Goal: Task Accomplishment & Management: Complete application form

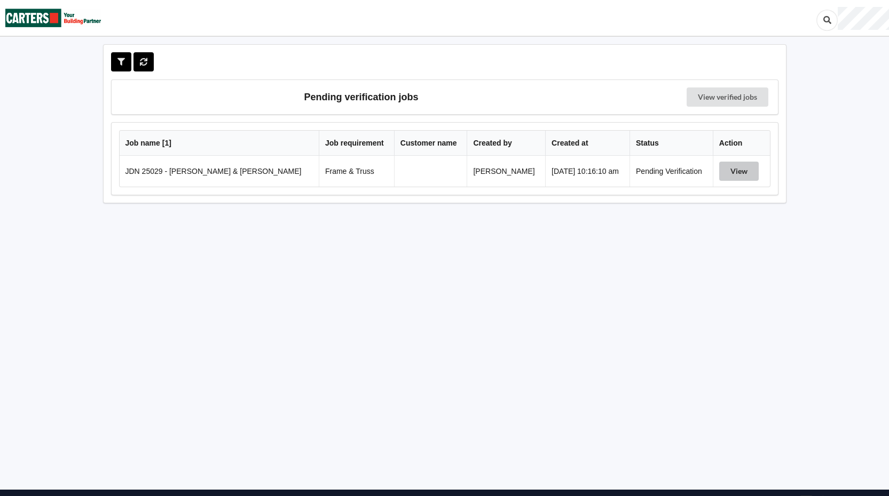
click at [726, 167] on button "View" at bounding box center [739, 171] width 40 height 19
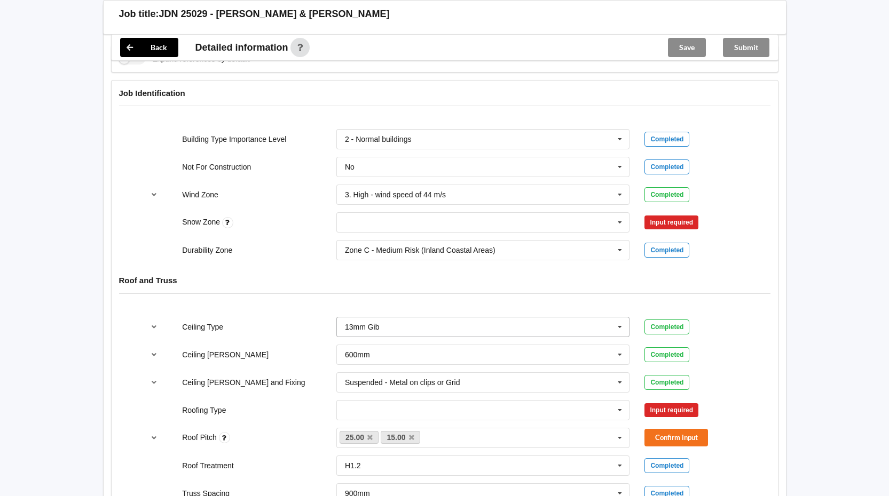
scroll to position [427, 0]
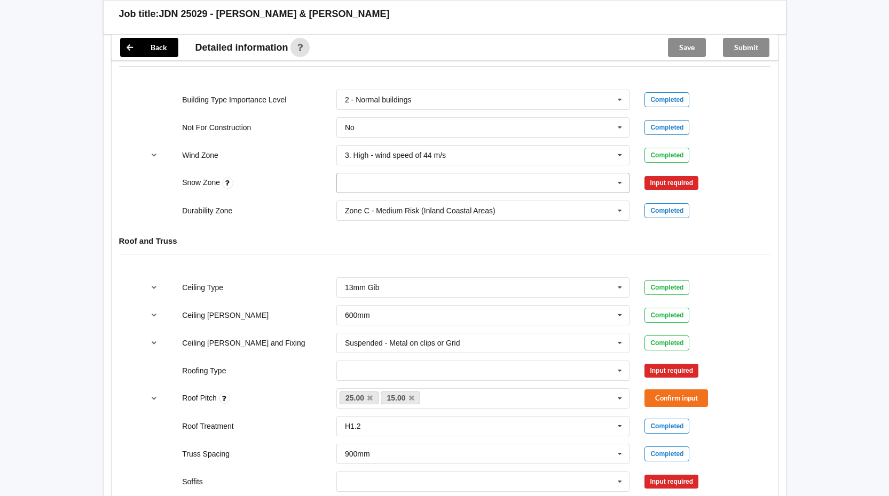
click at [619, 182] on icon at bounding box center [620, 183] width 16 height 20
click at [420, 299] on div "N5" at bounding box center [483, 301] width 293 height 20
click at [691, 182] on button "Confirm input" at bounding box center [676, 184] width 64 height 18
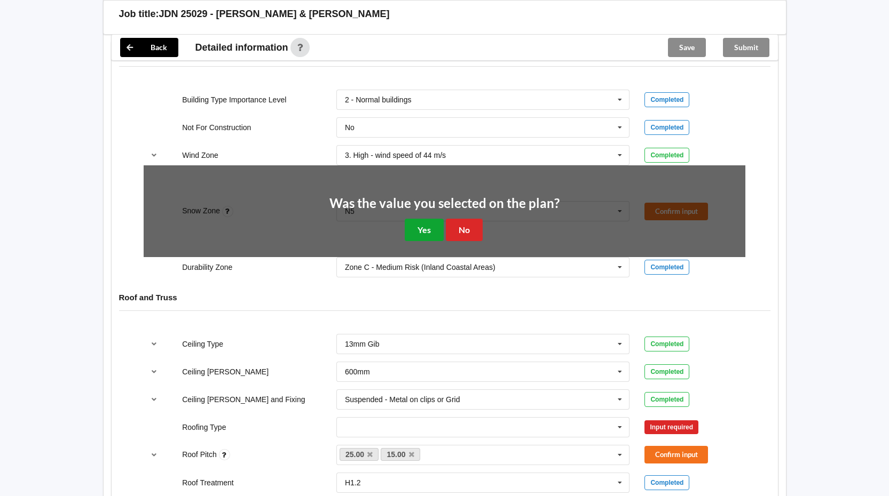
click at [405, 232] on button "Yes" at bounding box center [424, 230] width 39 height 22
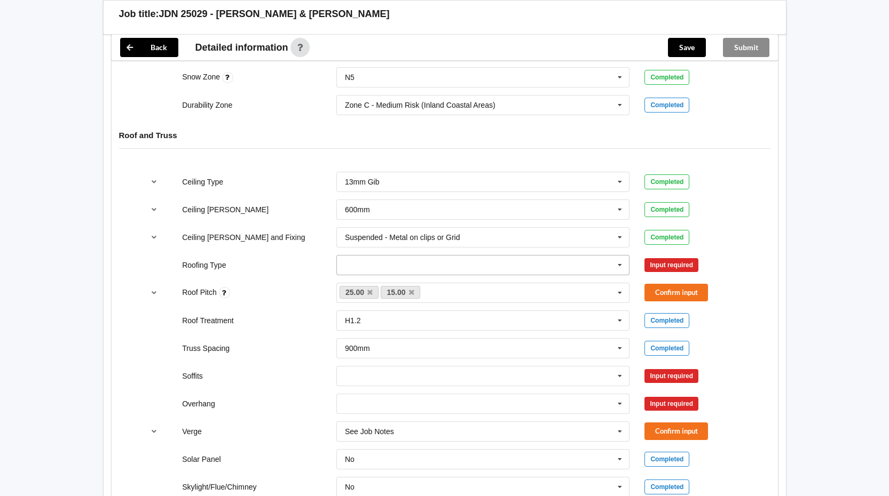
scroll to position [534, 0]
click at [622, 264] on icon at bounding box center [620, 265] width 16 height 20
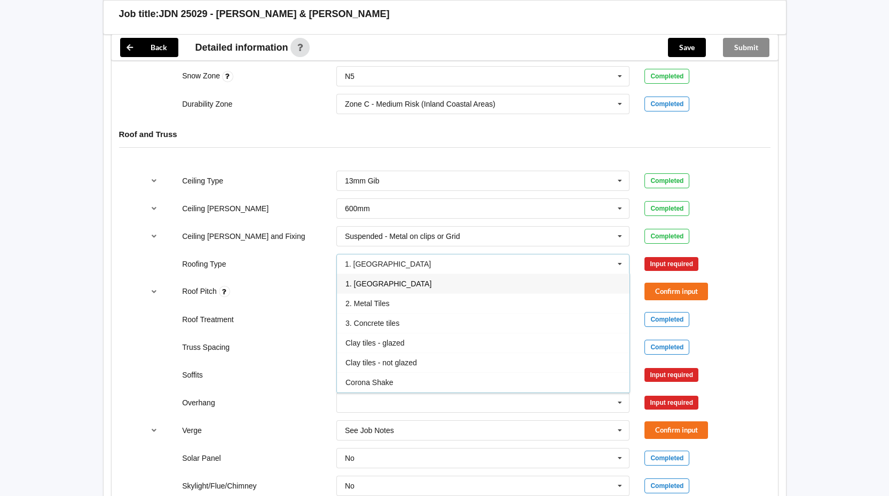
drag, startPoint x: 396, startPoint y: 286, endPoint x: 483, endPoint y: 270, distance: 88.5
click at [396, 287] on div "1. [GEOGRAPHIC_DATA]" at bounding box center [483, 284] width 293 height 20
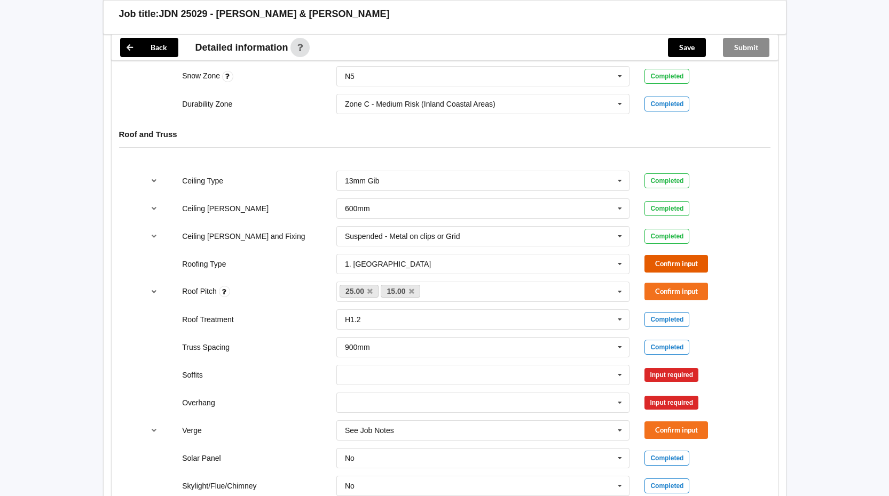
click at [678, 264] on button "Confirm input" at bounding box center [676, 264] width 64 height 18
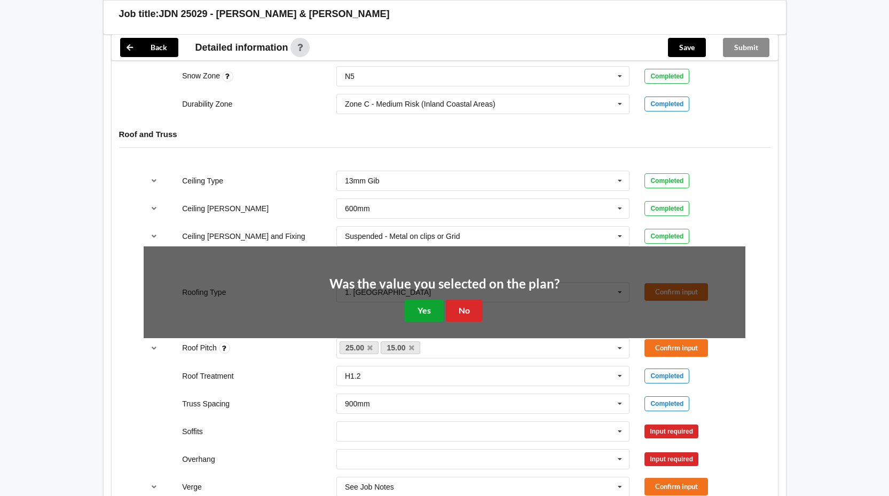
click at [425, 300] on button "Yes" at bounding box center [424, 311] width 39 height 22
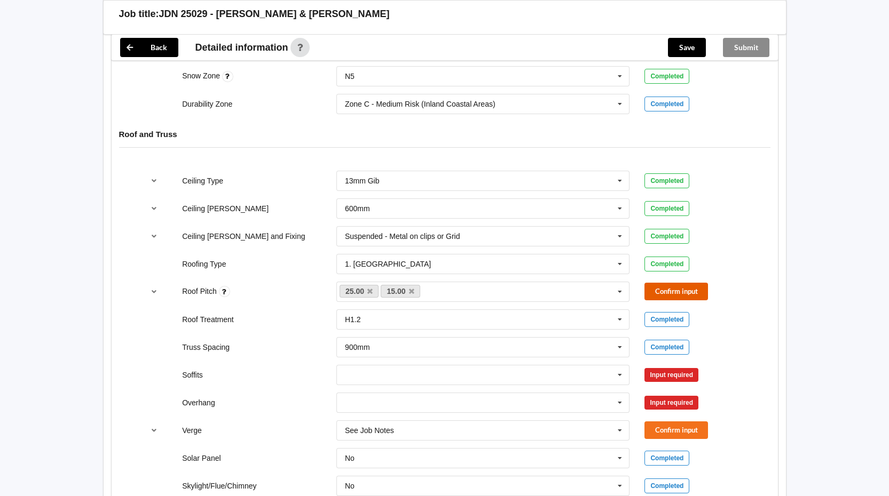
click at [661, 290] on button "Confirm input" at bounding box center [676, 292] width 64 height 18
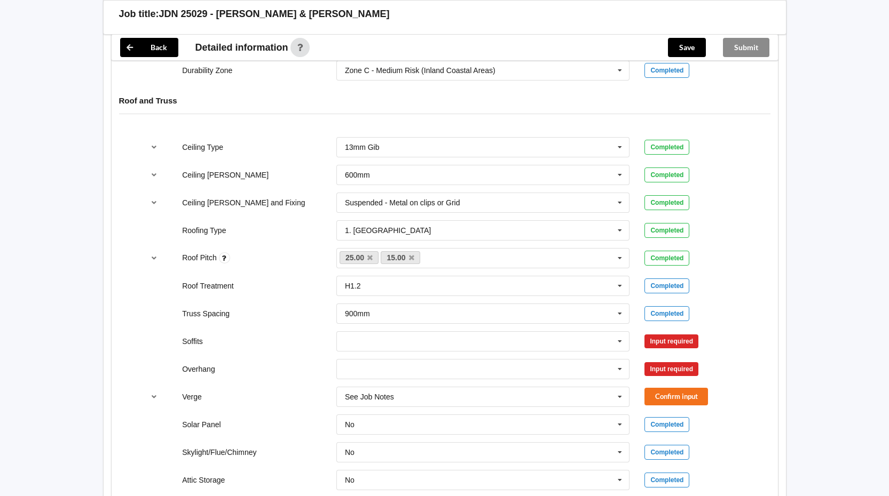
scroll to position [641, 0]
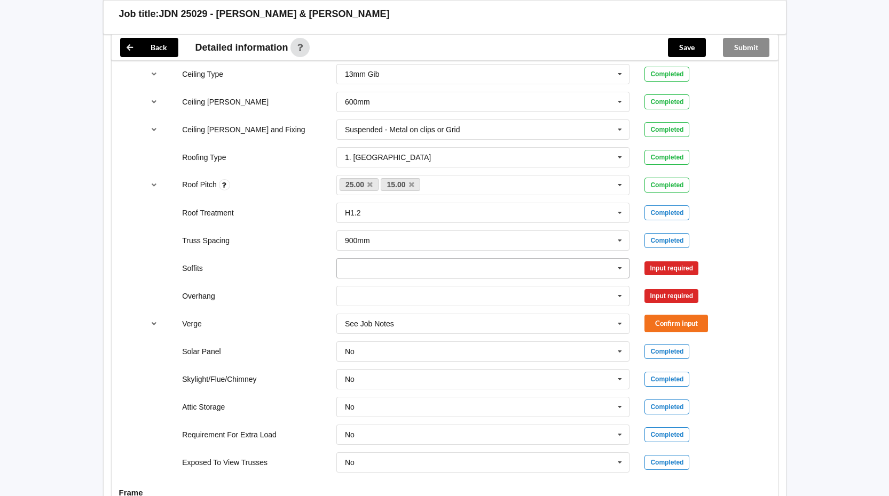
click at [621, 268] on icon at bounding box center [620, 269] width 16 height 20
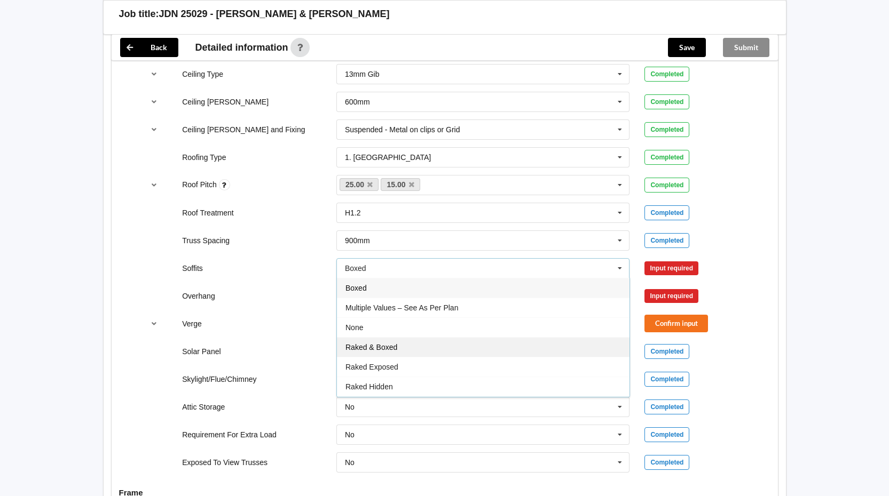
click at [381, 341] on div "Raked & Boxed" at bounding box center [483, 347] width 293 height 20
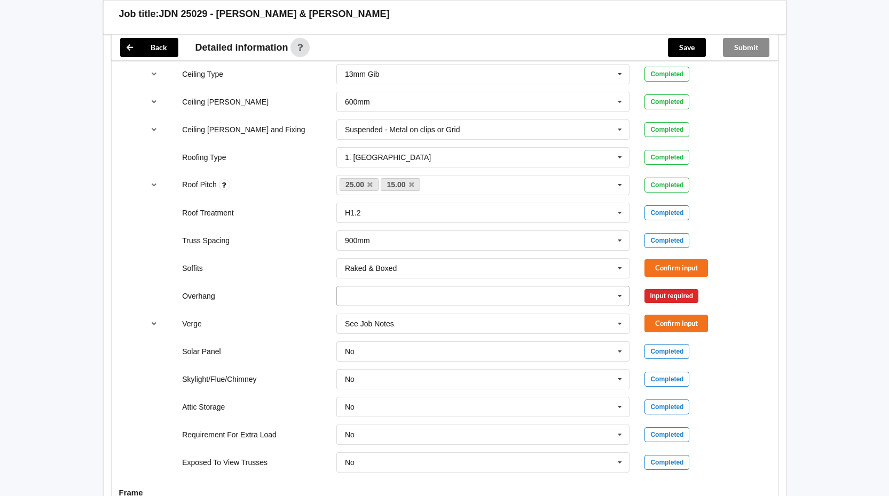
click at [624, 293] on icon at bounding box center [620, 297] width 16 height 20
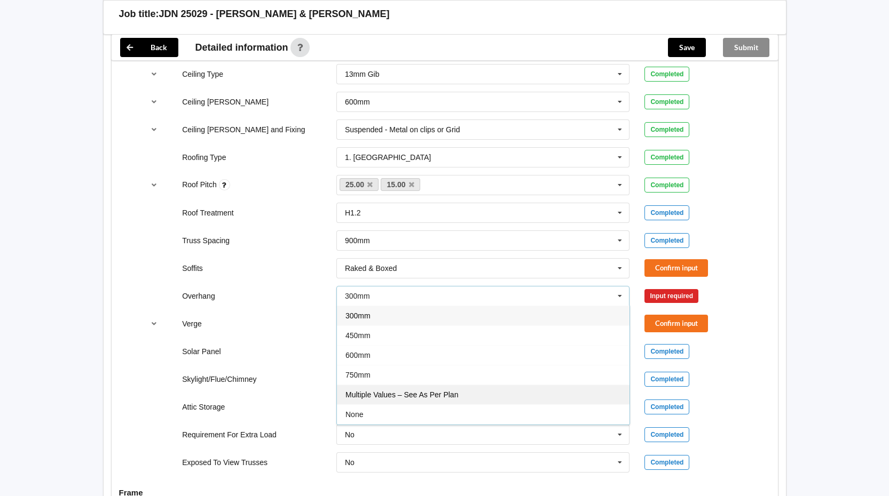
click at [399, 395] on span "Multiple Values – See As Per Plan" at bounding box center [401, 395] width 113 height 9
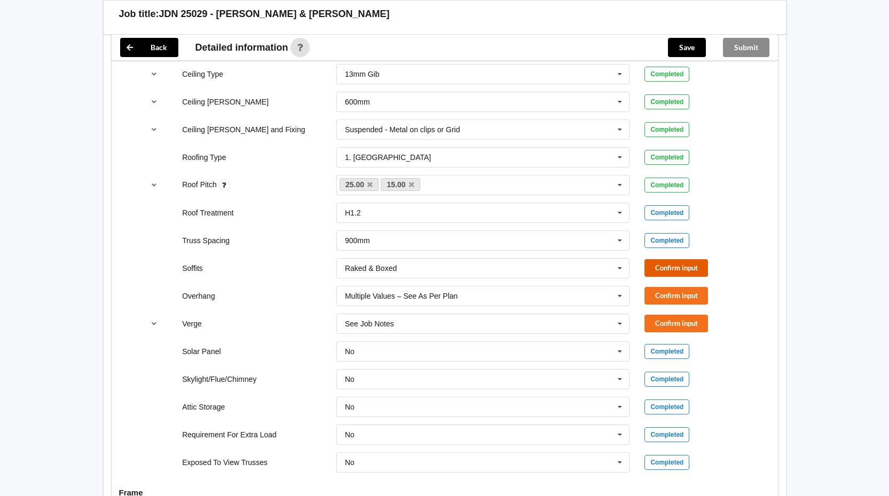
click at [674, 266] on button "Confirm input" at bounding box center [676, 268] width 64 height 18
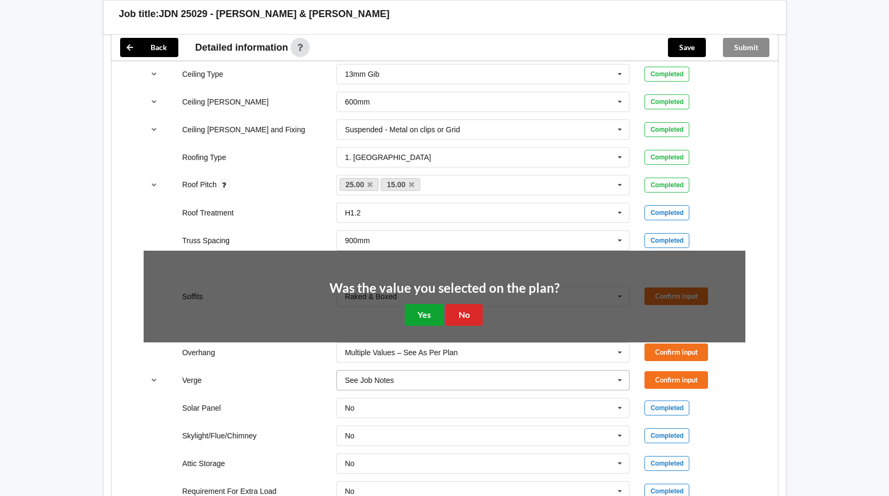
click at [418, 318] on button "Yes" at bounding box center [424, 315] width 39 height 22
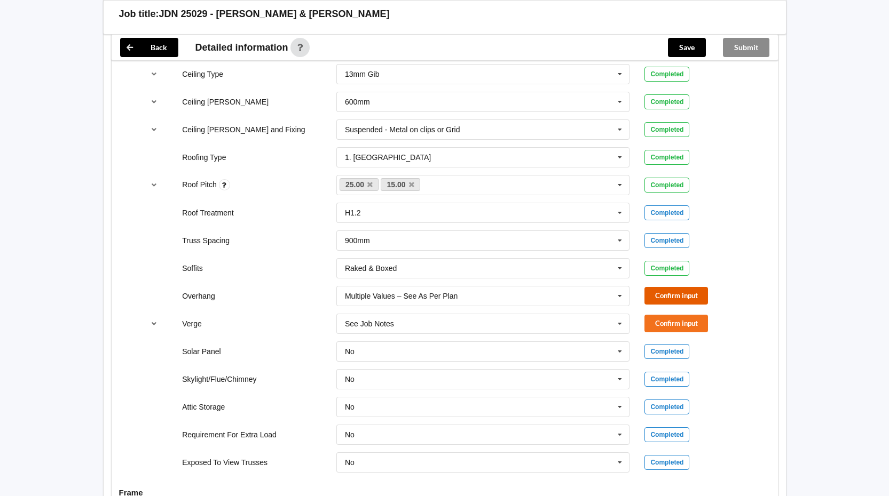
click at [659, 291] on button "Confirm input" at bounding box center [676, 296] width 64 height 18
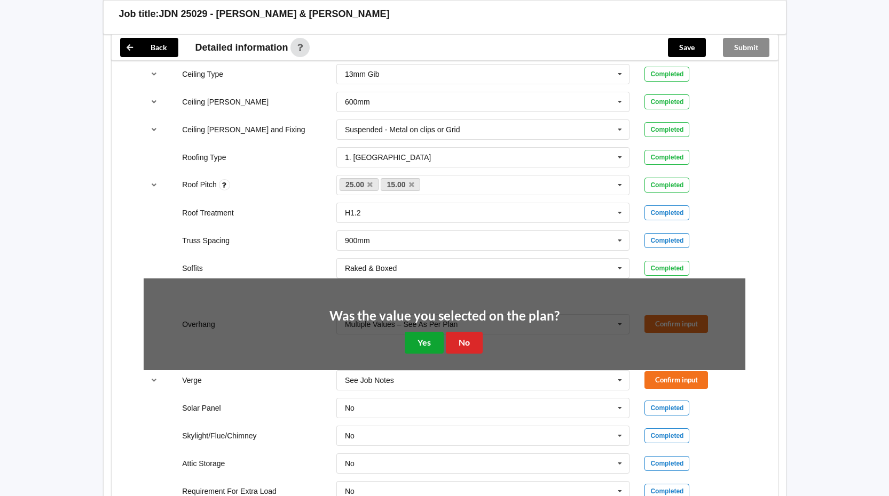
click at [420, 342] on button "Yes" at bounding box center [424, 343] width 39 height 22
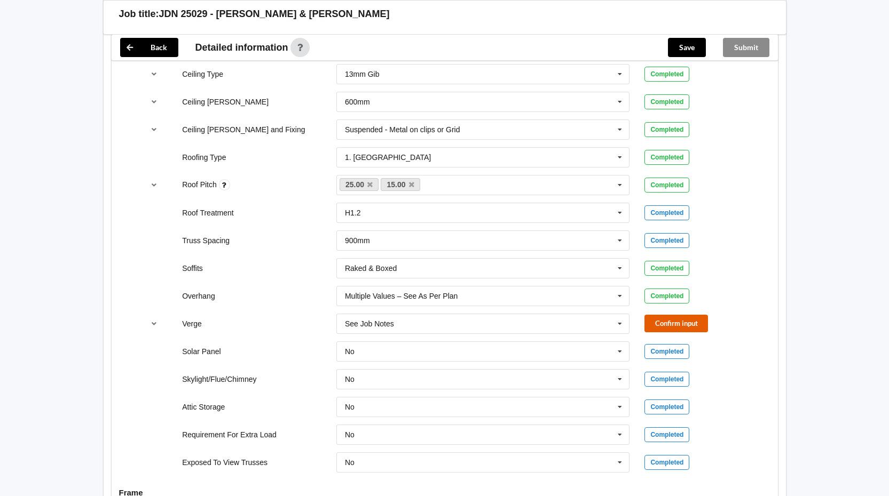
click at [673, 320] on button "Confirm input" at bounding box center [676, 324] width 64 height 18
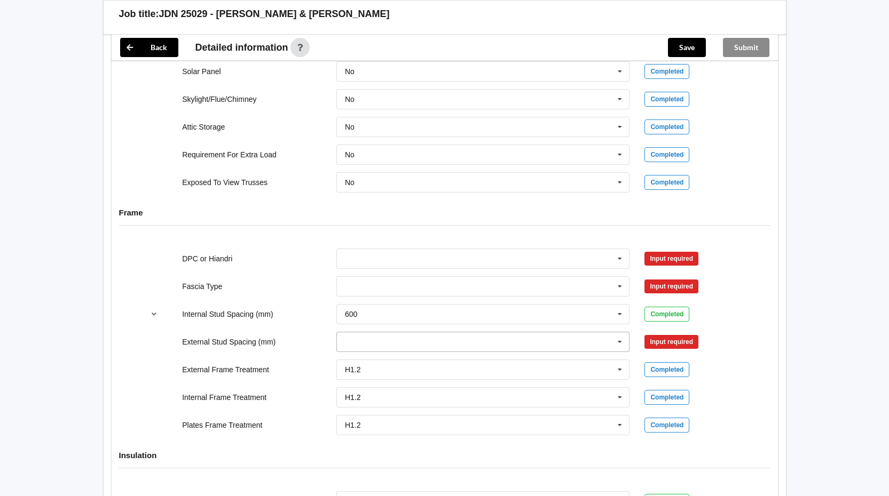
scroll to position [961, 0]
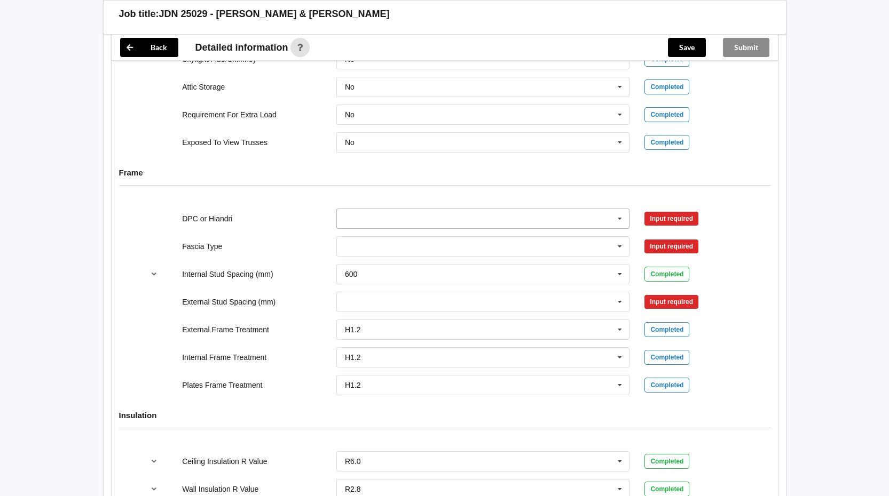
click at [622, 219] on icon at bounding box center [620, 219] width 16 height 20
click at [383, 236] on div "DPC Fitted" at bounding box center [483, 238] width 293 height 20
click at [620, 244] on icon at bounding box center [620, 247] width 16 height 20
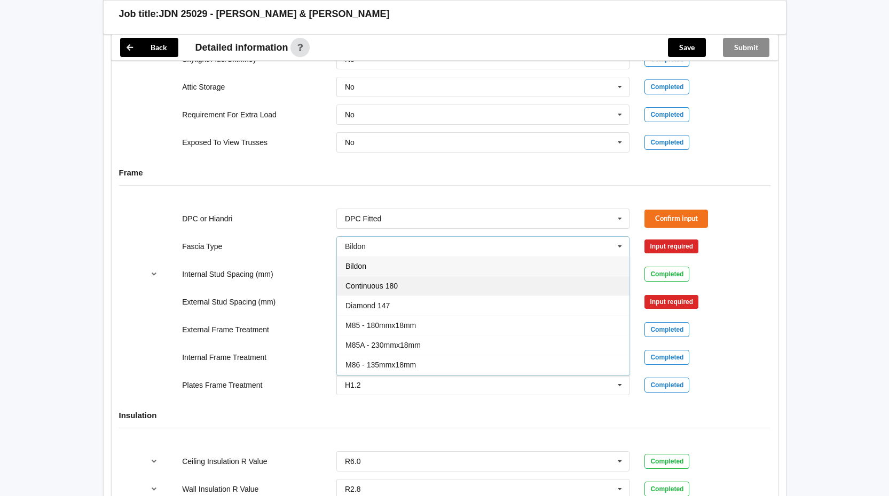
click at [414, 286] on div "Continuous 180" at bounding box center [483, 286] width 293 height 20
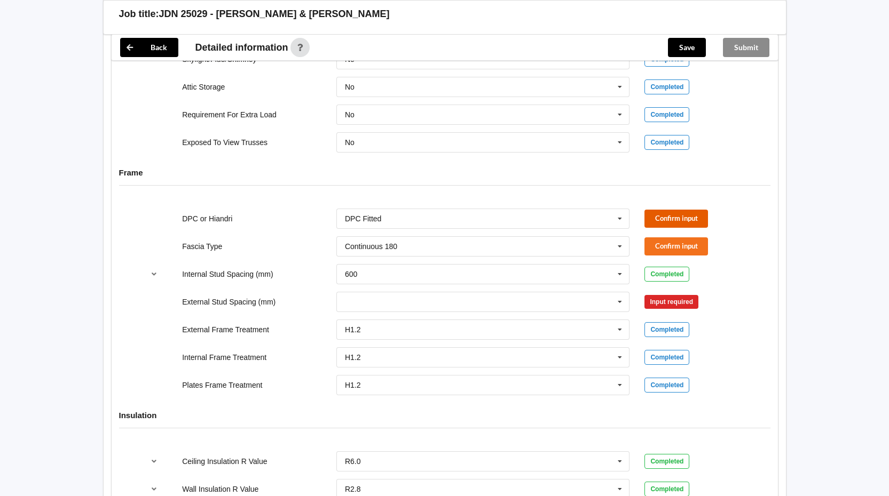
click at [676, 222] on button "Confirm input" at bounding box center [676, 219] width 64 height 18
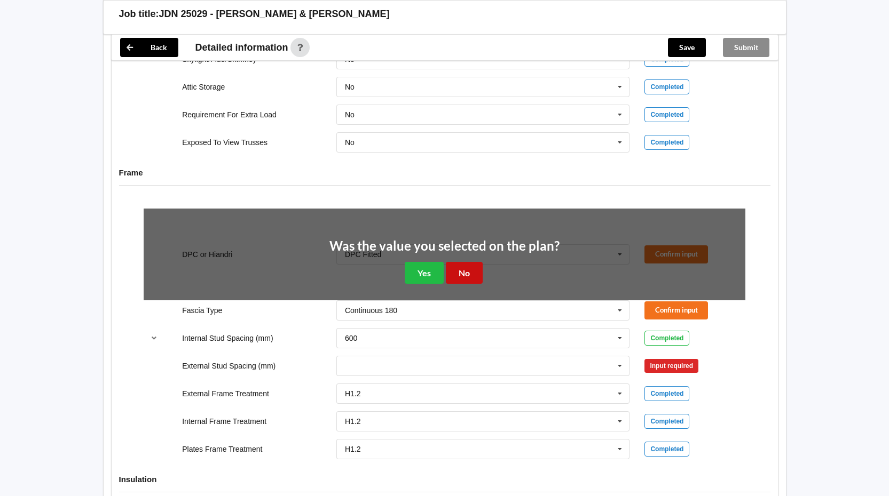
click at [460, 276] on button "No" at bounding box center [464, 273] width 37 height 22
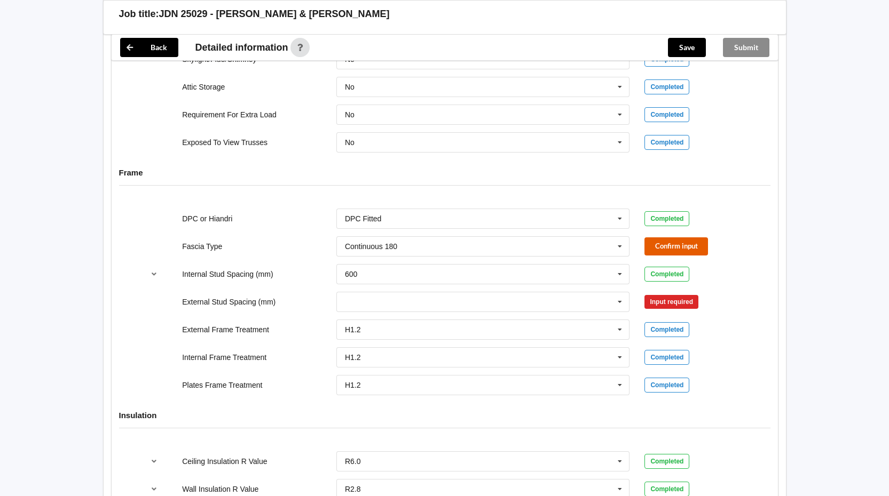
click at [686, 246] on button "Confirm input" at bounding box center [676, 247] width 64 height 18
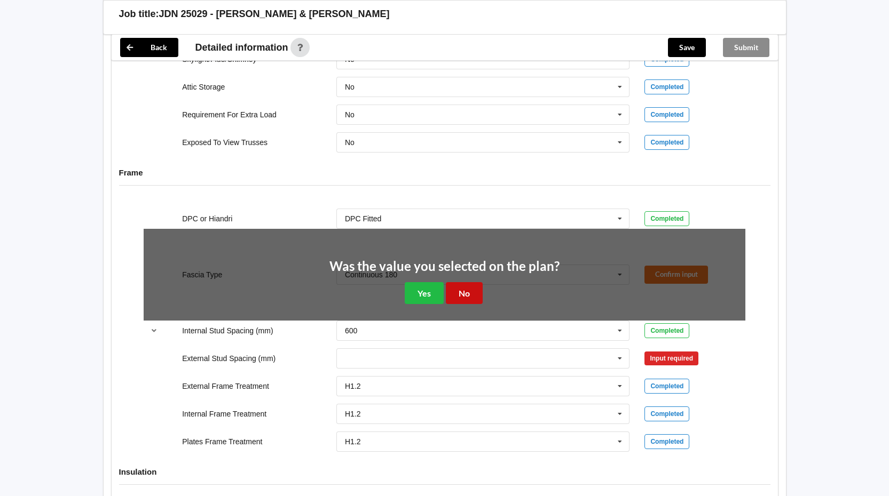
click at [457, 291] on button "No" at bounding box center [464, 293] width 37 height 22
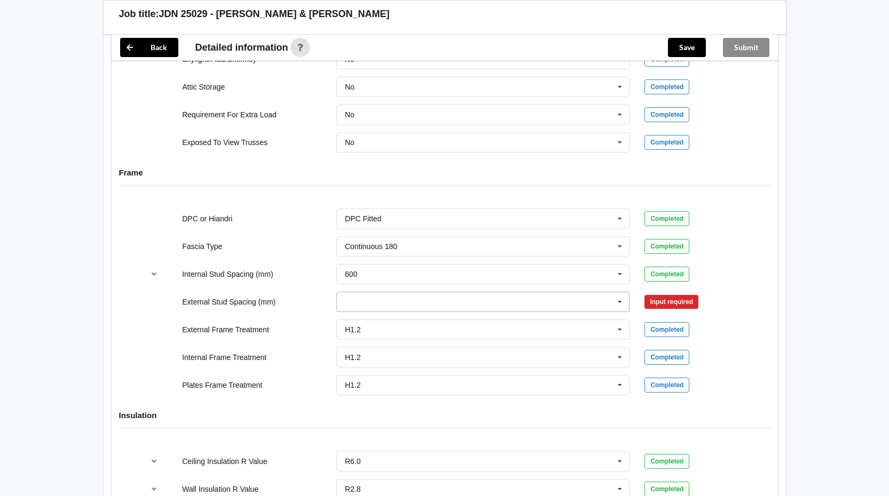
click at [619, 302] on icon at bounding box center [620, 303] width 16 height 20
drag, startPoint x: 480, startPoint y: 380, endPoint x: 488, endPoint y: 377, distance: 8.4
click at [481, 380] on div "Multiple Values – See As Per Plan" at bounding box center [483, 382] width 293 height 20
click at [677, 302] on button "Confirm input" at bounding box center [676, 302] width 64 height 18
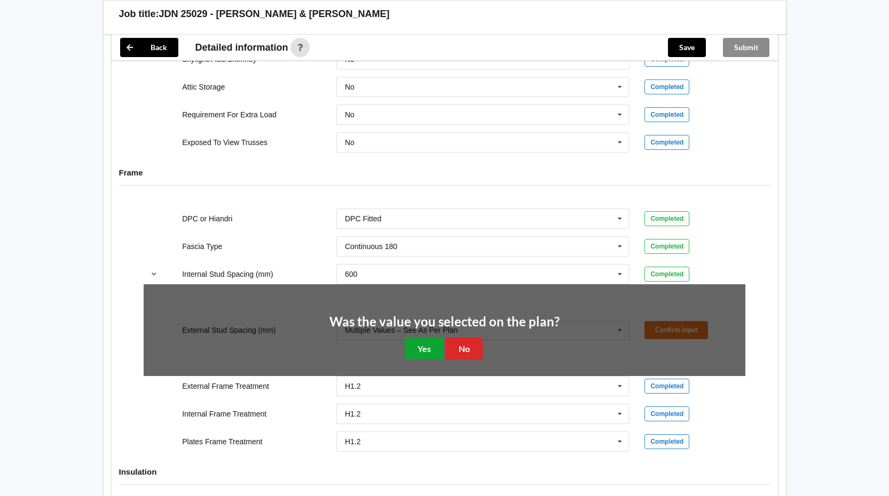
click at [432, 350] on button "Yes" at bounding box center [424, 349] width 39 height 22
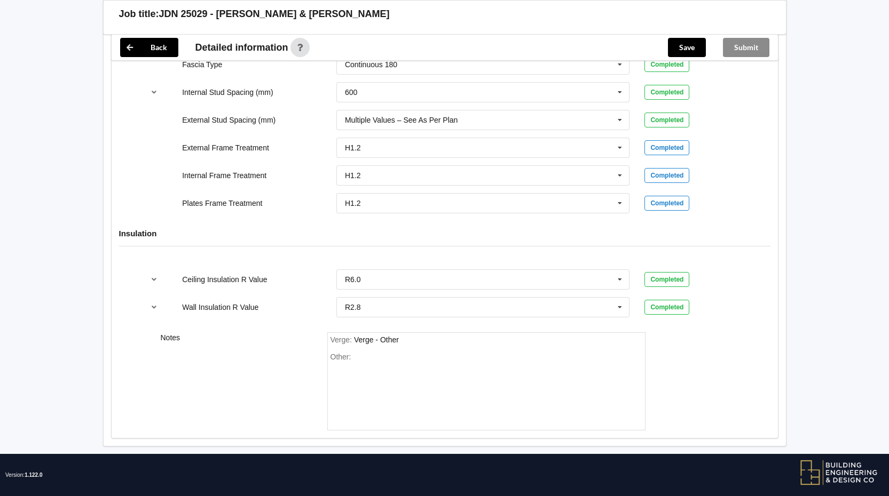
scroll to position [1154, 0]
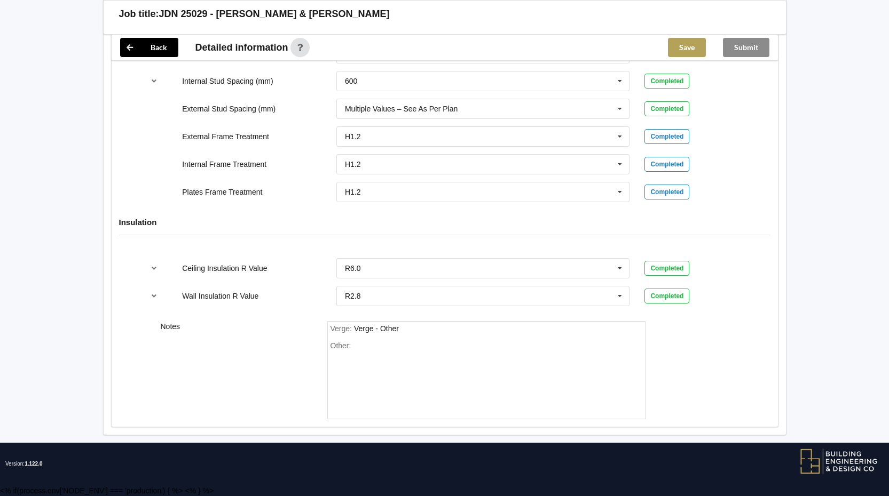
click at [685, 52] on button "Save" at bounding box center [687, 47] width 38 height 19
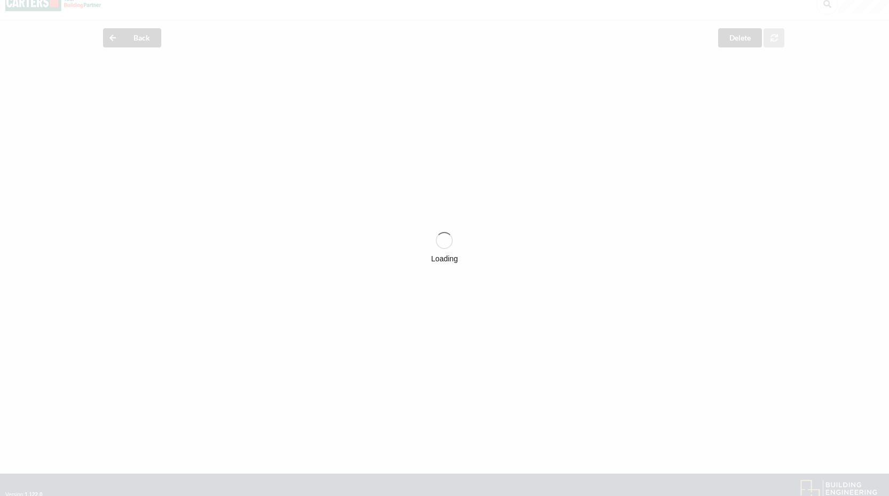
scroll to position [0, 0]
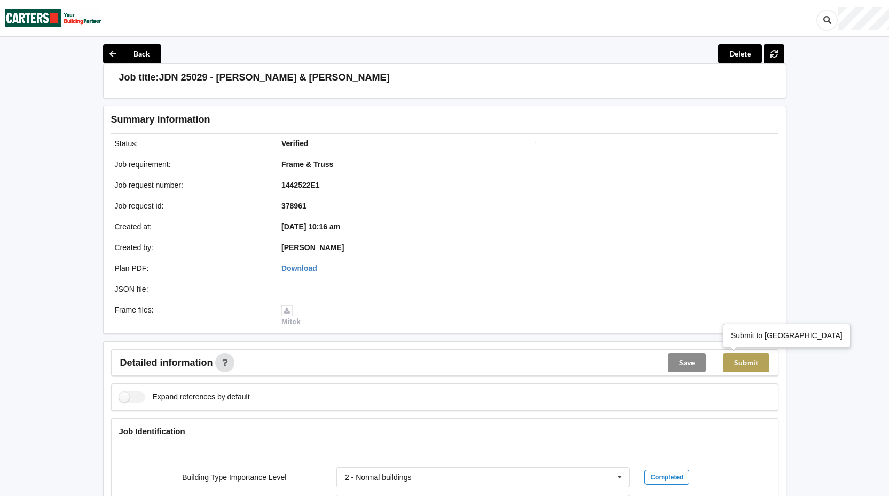
click at [754, 367] on button "Submit" at bounding box center [746, 362] width 46 height 19
